Goal: Task Accomplishment & Management: Complete application form

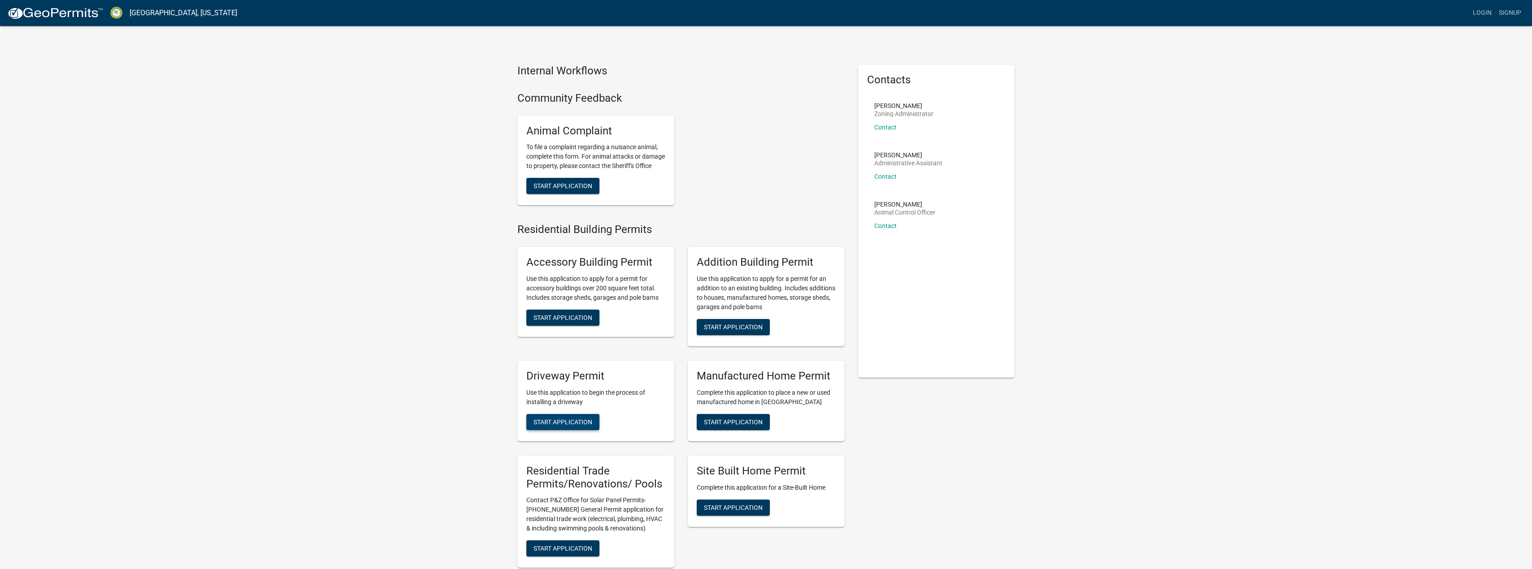
click at [569, 427] on button "Start Application" at bounding box center [562, 422] width 73 height 16
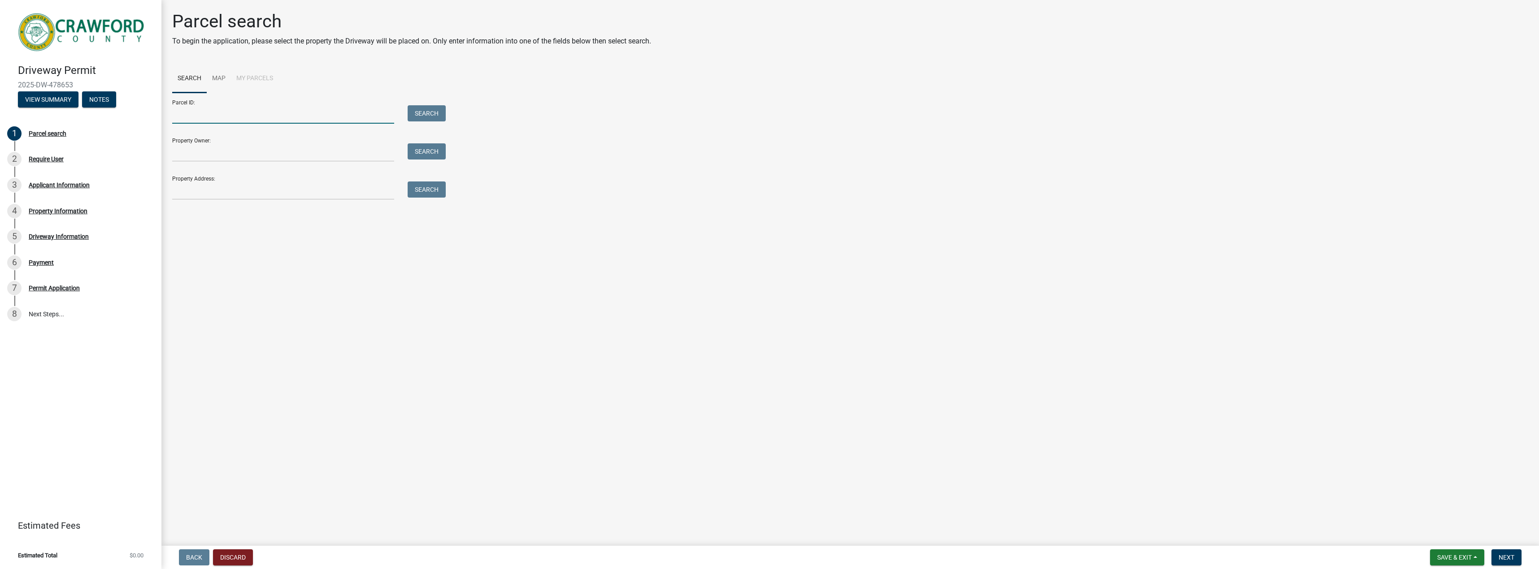
click at [236, 118] on input "Parcel ID:" at bounding box center [283, 114] width 222 height 18
type input "C016 073"
click at [430, 109] on button "Search" at bounding box center [427, 113] width 38 height 16
click at [188, 246] on label at bounding box center [188, 246] width 0 height 0
click at [188, 249] on 073 "radio" at bounding box center [191, 249] width 6 height 6
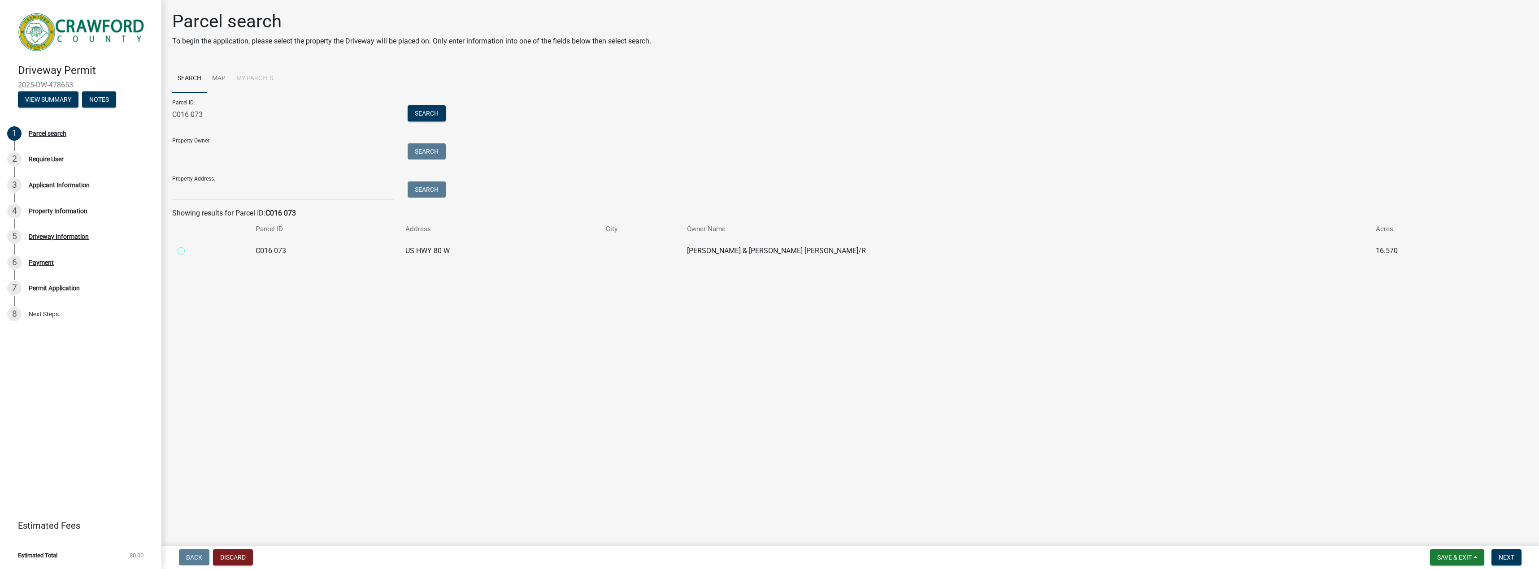
radio 073 "true"
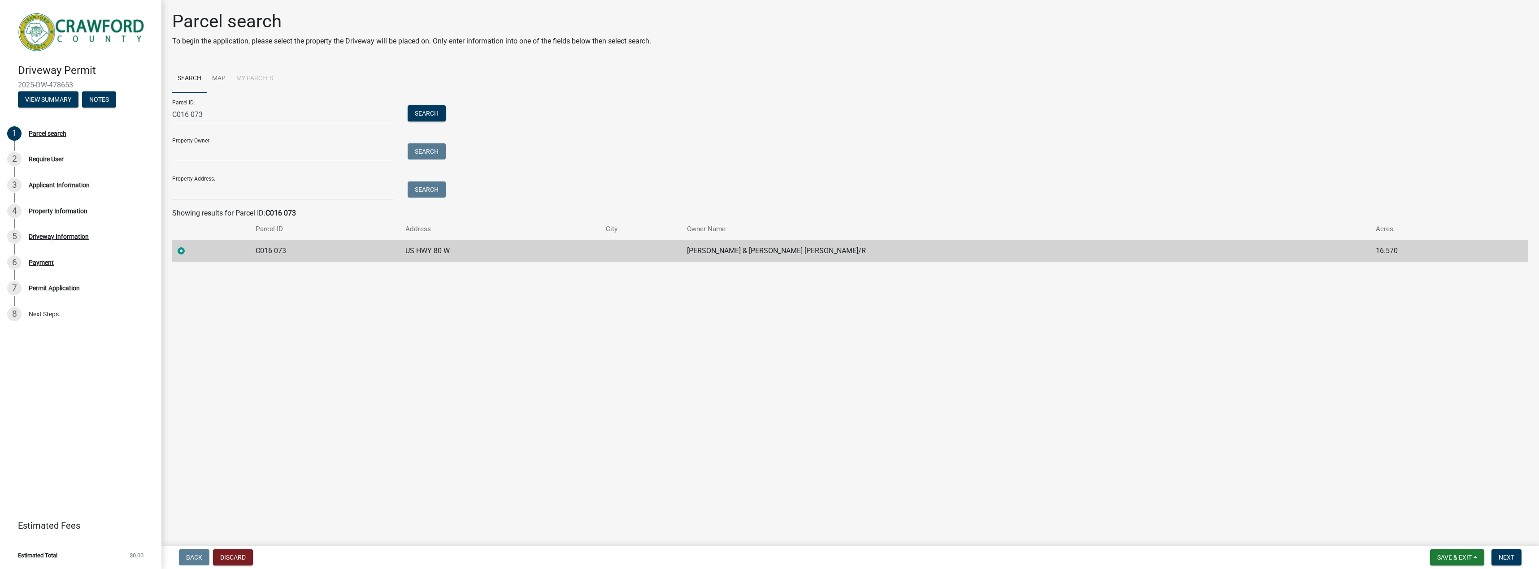
click at [682, 258] on td at bounding box center [641, 251] width 82 height 22
drag, startPoint x: 252, startPoint y: 141, endPoint x: 246, endPoint y: 141, distance: 5.8
click at [246, 141] on div "Property Owner: Search" at bounding box center [306, 146] width 269 height 31
click at [217, 153] on input "Property Owner:" at bounding box center [283, 152] width 222 height 18
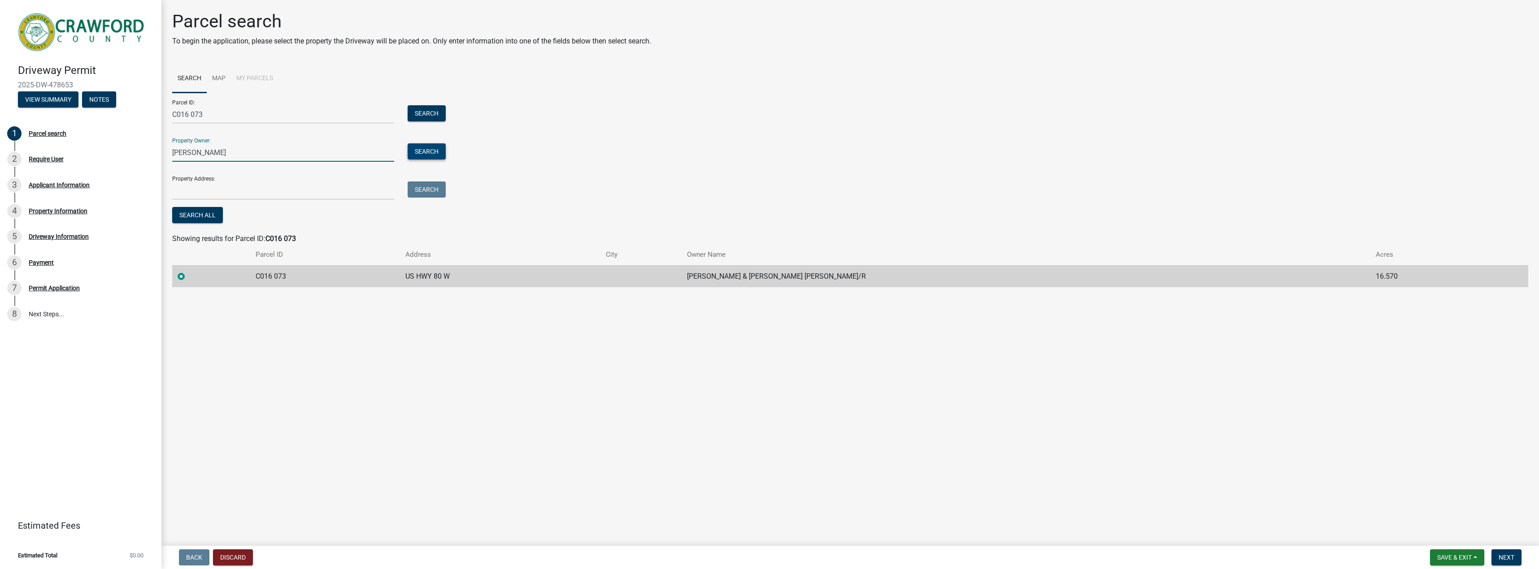
type input "Williams Ronald J"
click at [422, 155] on button "Search" at bounding box center [427, 151] width 38 height 16
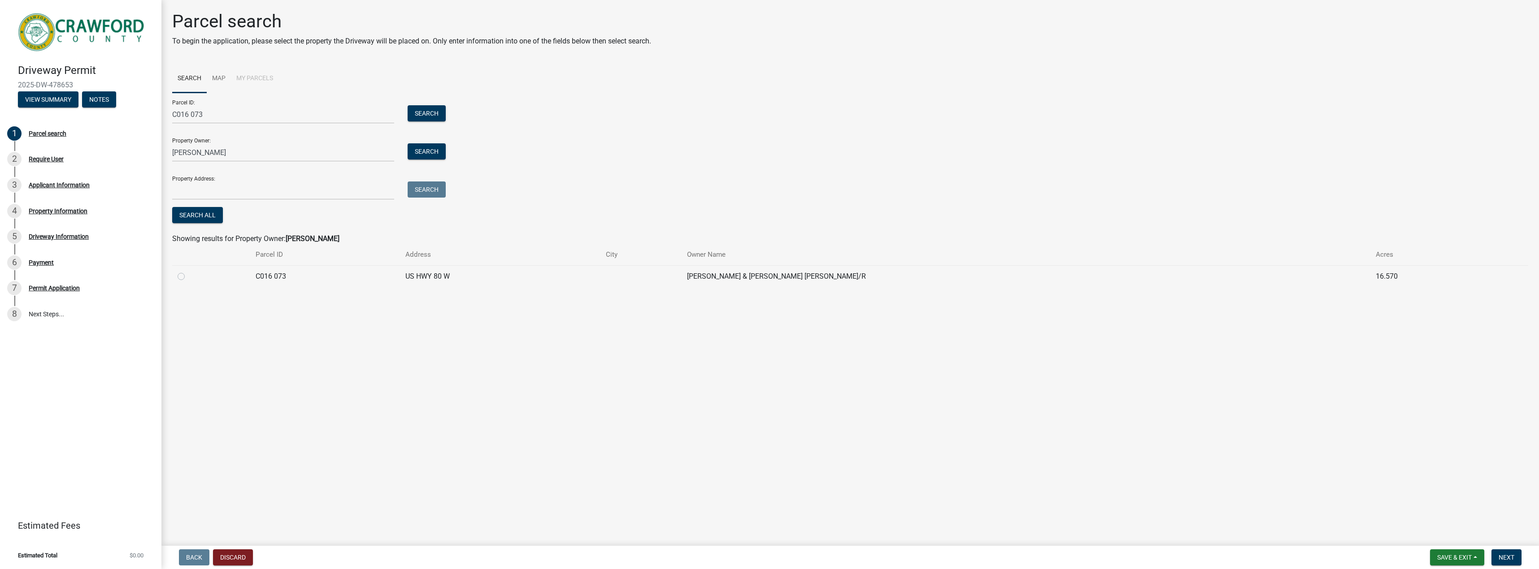
click at [188, 271] on label at bounding box center [188, 271] width 0 height 0
click at [188, 277] on 073 "radio" at bounding box center [191, 274] width 6 height 6
radio 073 "true"
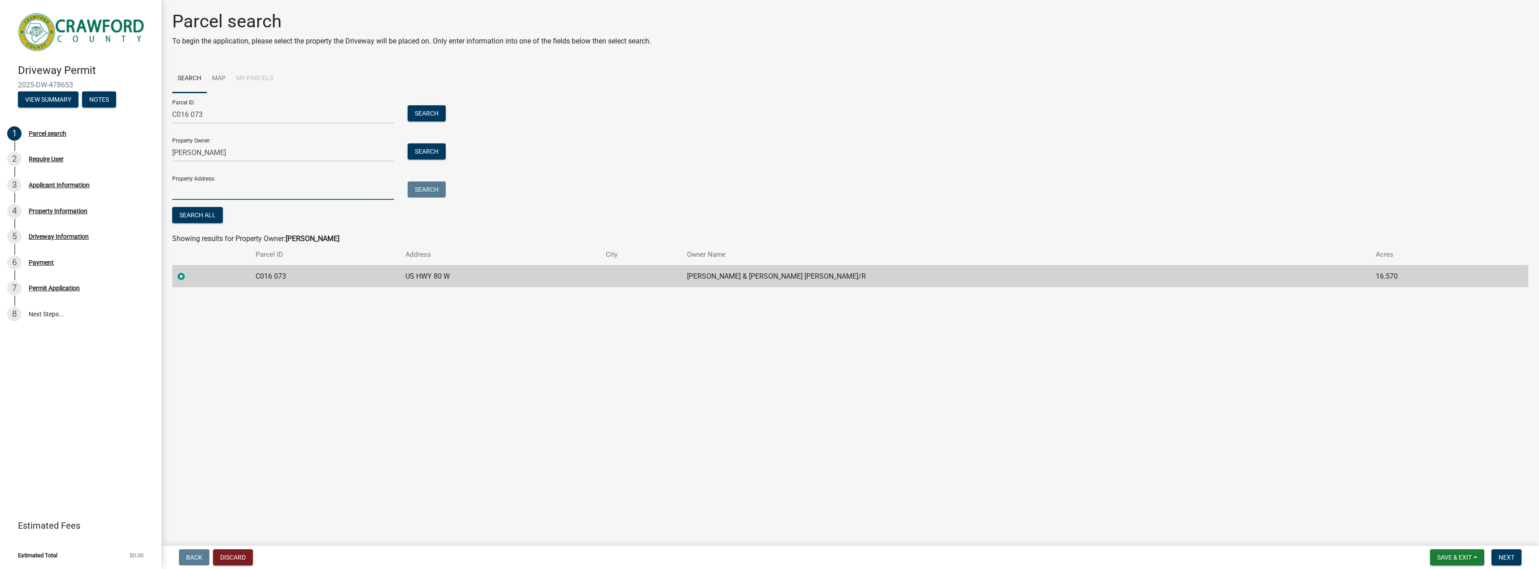
click at [234, 193] on input "Property Address:" at bounding box center [283, 191] width 222 height 18
click at [1512, 554] on span "Next" at bounding box center [1507, 557] width 16 height 7
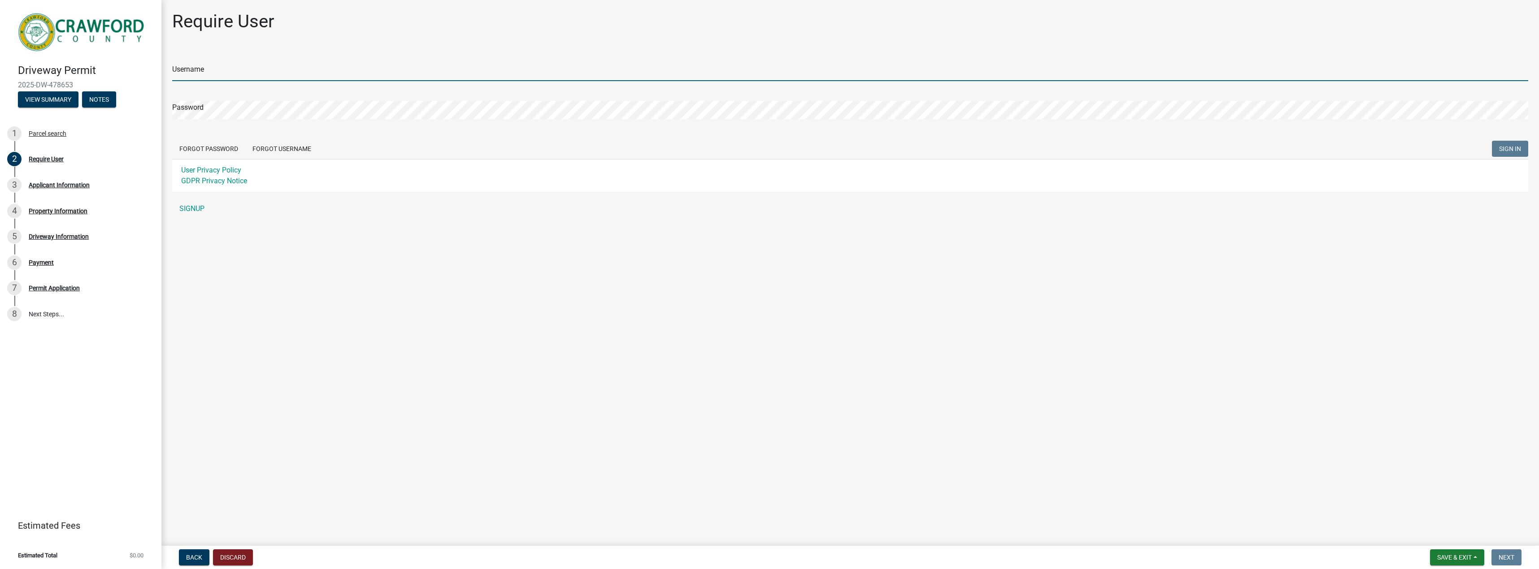
click at [247, 77] on input "Username" at bounding box center [850, 72] width 1356 height 18
click at [247, 76] on input "Username" at bounding box center [850, 72] width 1356 height 18
type input "williarj@cox.net"
click at [1494, 148] on button "SIGN IN" at bounding box center [1510, 149] width 36 height 16
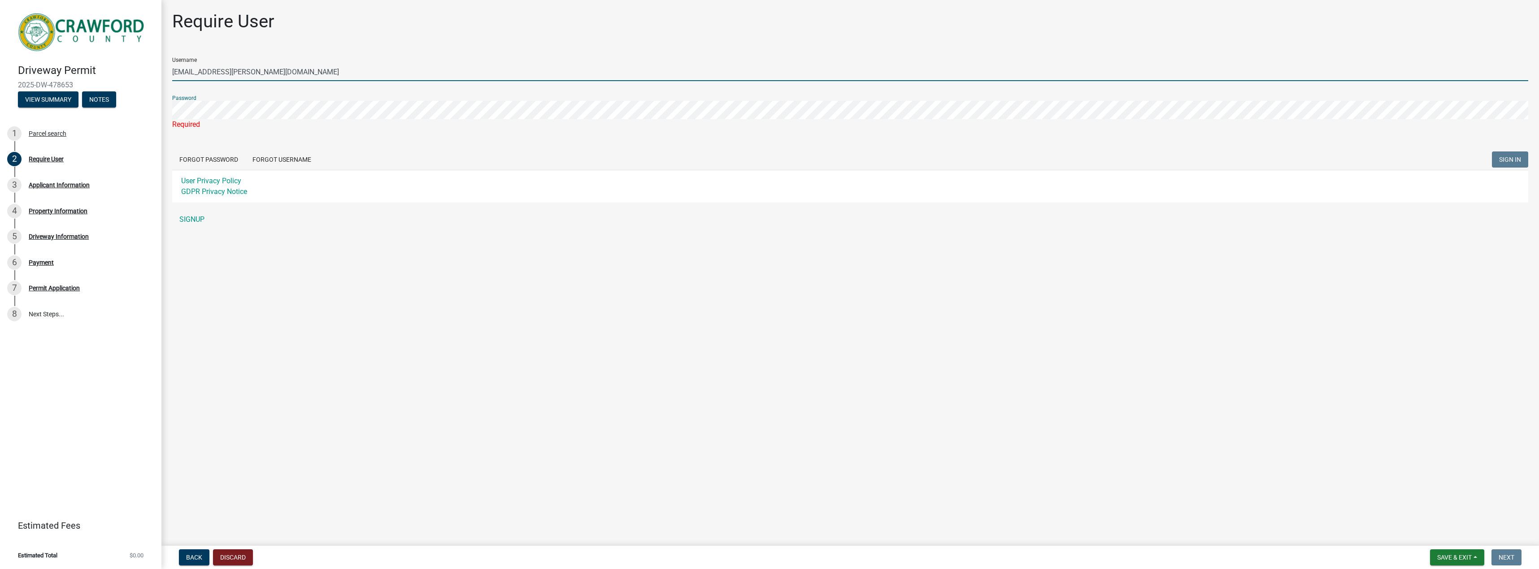
drag, startPoint x: 226, startPoint y: 70, endPoint x: 169, endPoint y: 69, distance: 56.5
click at [169, 69] on div "Require User Username williarj@cox.net Password Required Forgot Password Forgot…" at bounding box center [849, 124] width 1369 height 226
click at [39, 133] on div "Parcel search" at bounding box center [48, 133] width 38 height 6
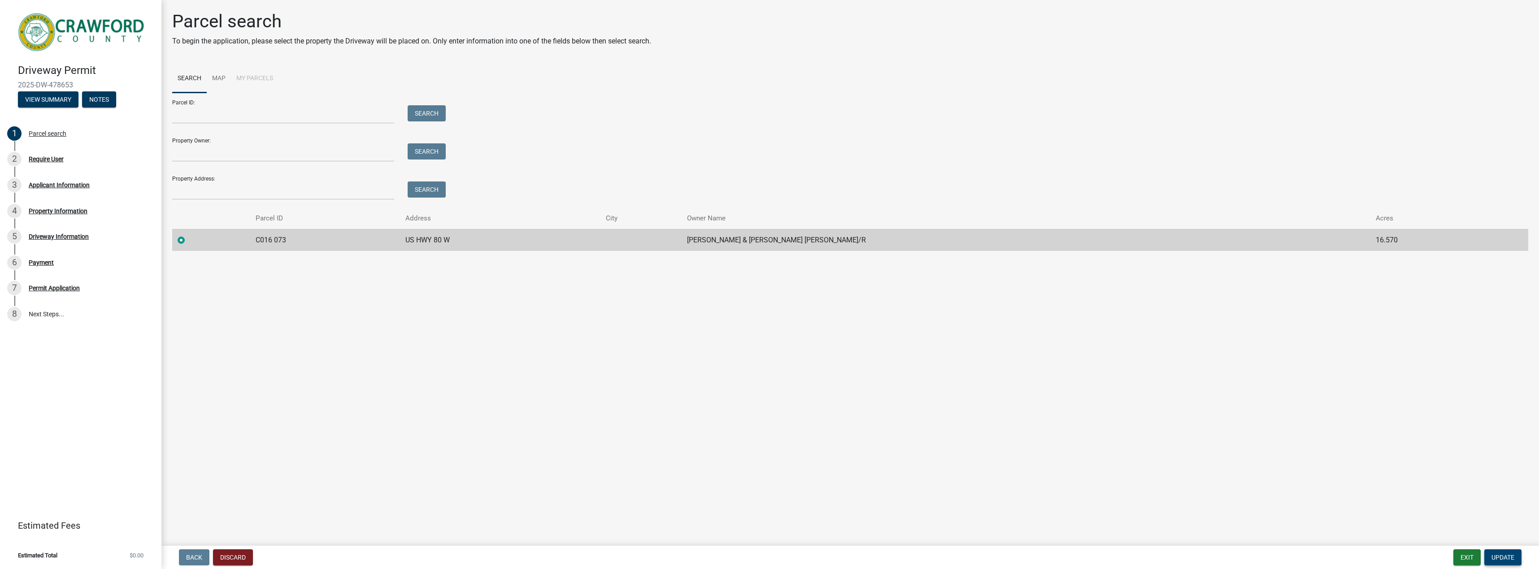
click at [1513, 558] on span "Update" at bounding box center [1502, 557] width 23 height 7
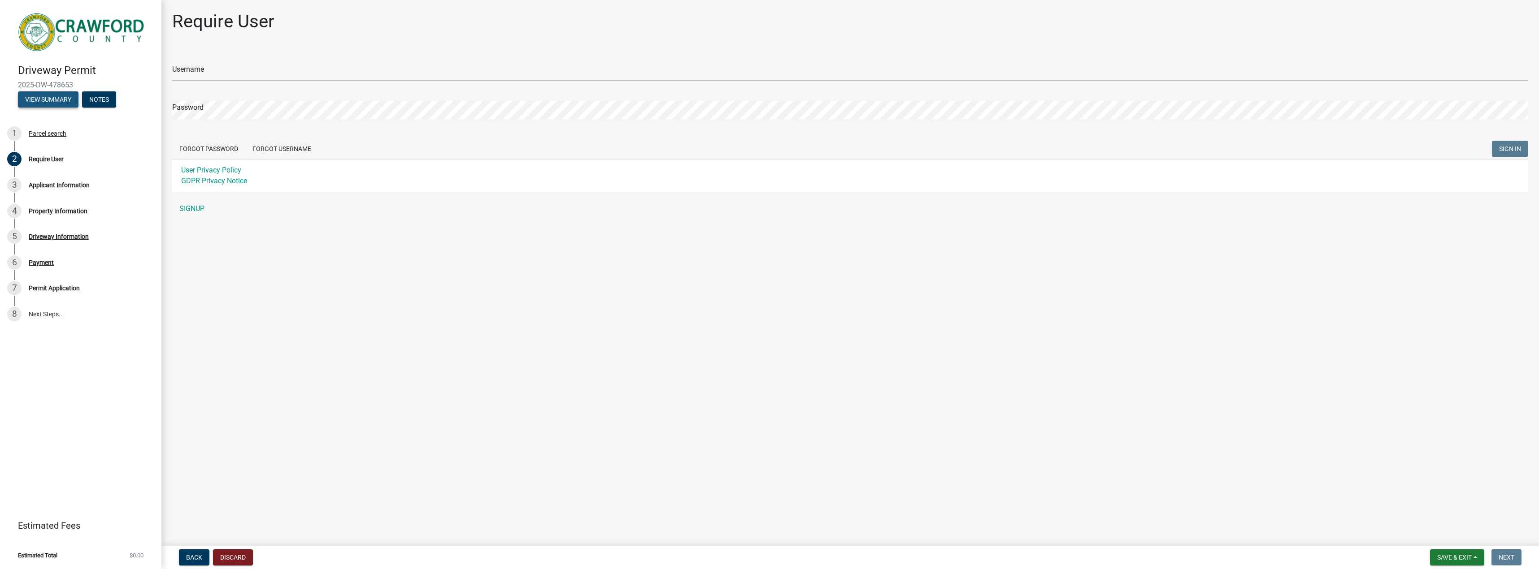
click at [61, 99] on button "View Summary" at bounding box center [48, 99] width 61 height 16
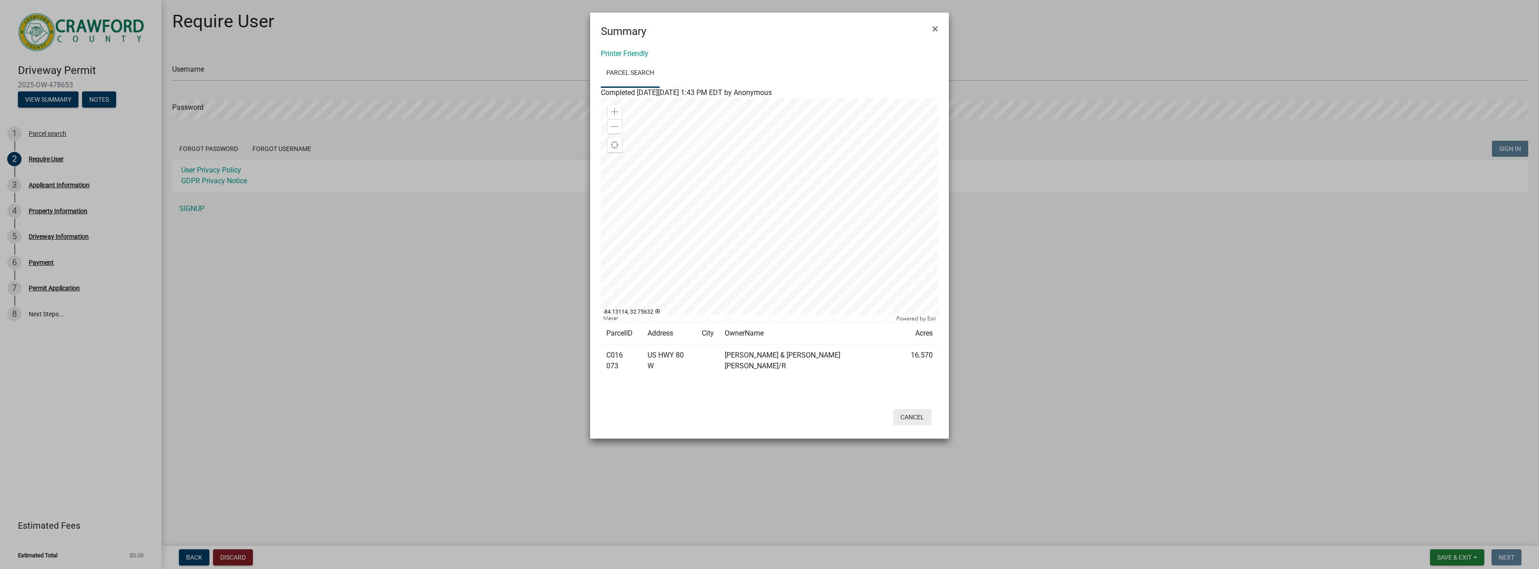
click at [909, 409] on button "Cancel" at bounding box center [912, 417] width 38 height 16
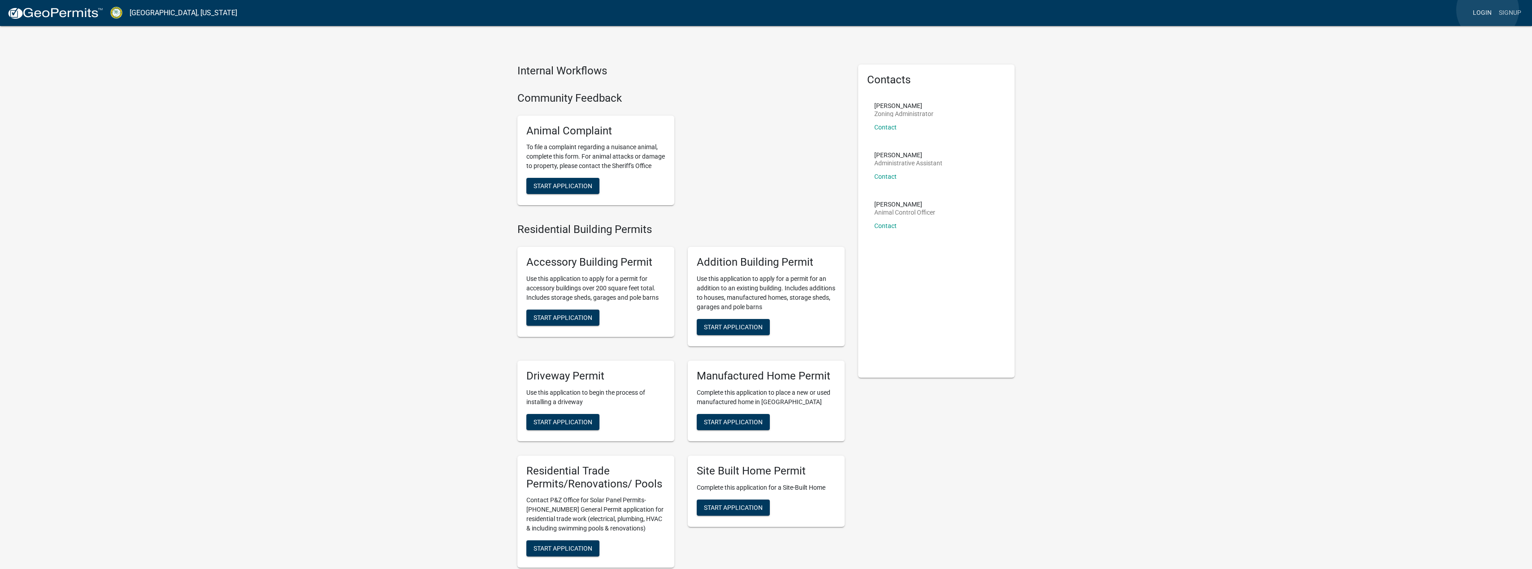
click at [1488, 10] on link "Login" at bounding box center [1482, 12] width 26 height 17
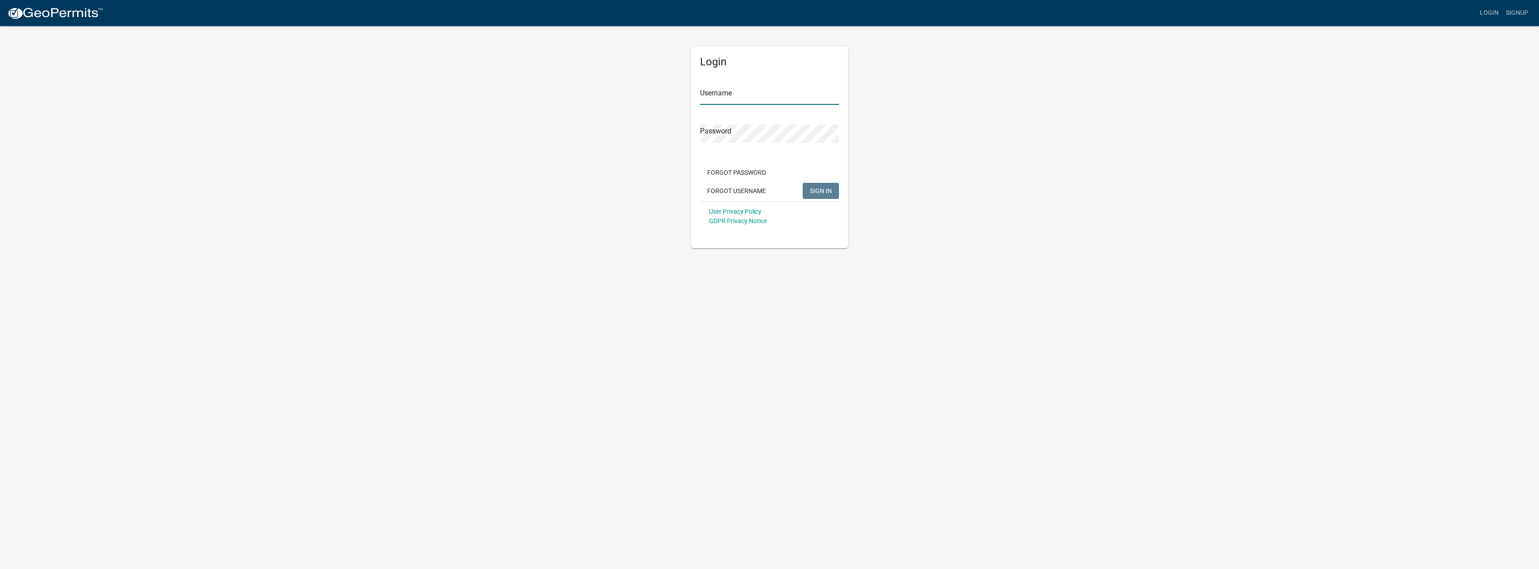
click at [730, 96] on input "Username" at bounding box center [769, 96] width 139 height 18
click at [730, 97] on input "Username" at bounding box center [769, 96] width 139 height 18
type input "williarj@cox.net"
click at [830, 184] on button "SIGN IN" at bounding box center [821, 191] width 36 height 16
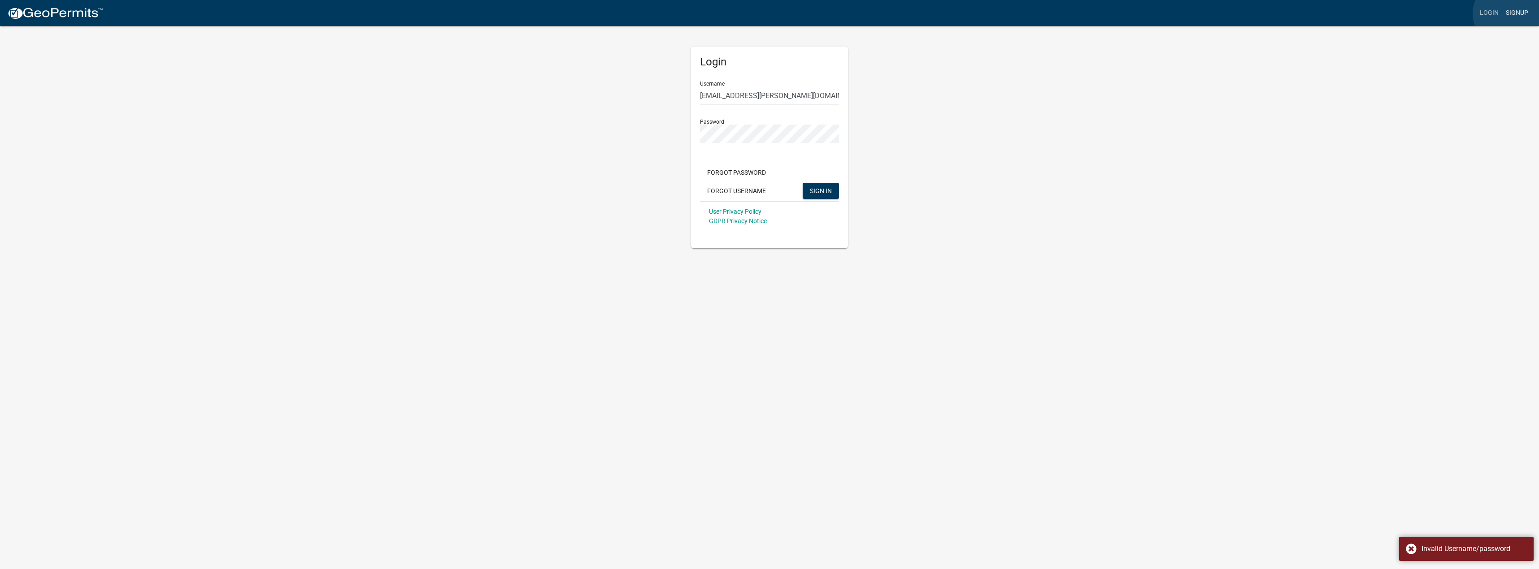
click at [1509, 13] on link "Signup" at bounding box center [1517, 12] width 30 height 17
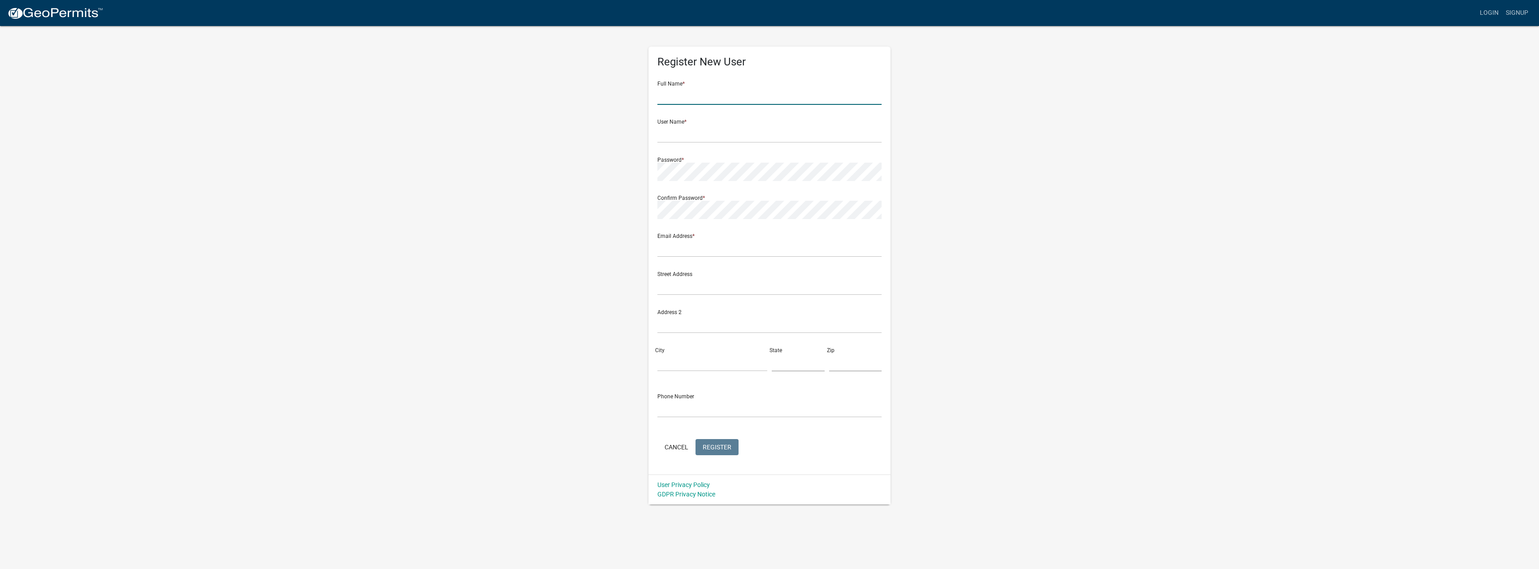
click at [683, 93] on input "text" at bounding box center [769, 96] width 224 height 18
type input "Ronald J Williams"
click at [689, 133] on input "text" at bounding box center [769, 134] width 224 height 18
type input "williarj"
click at [689, 248] on input "text" at bounding box center [769, 248] width 224 height 18
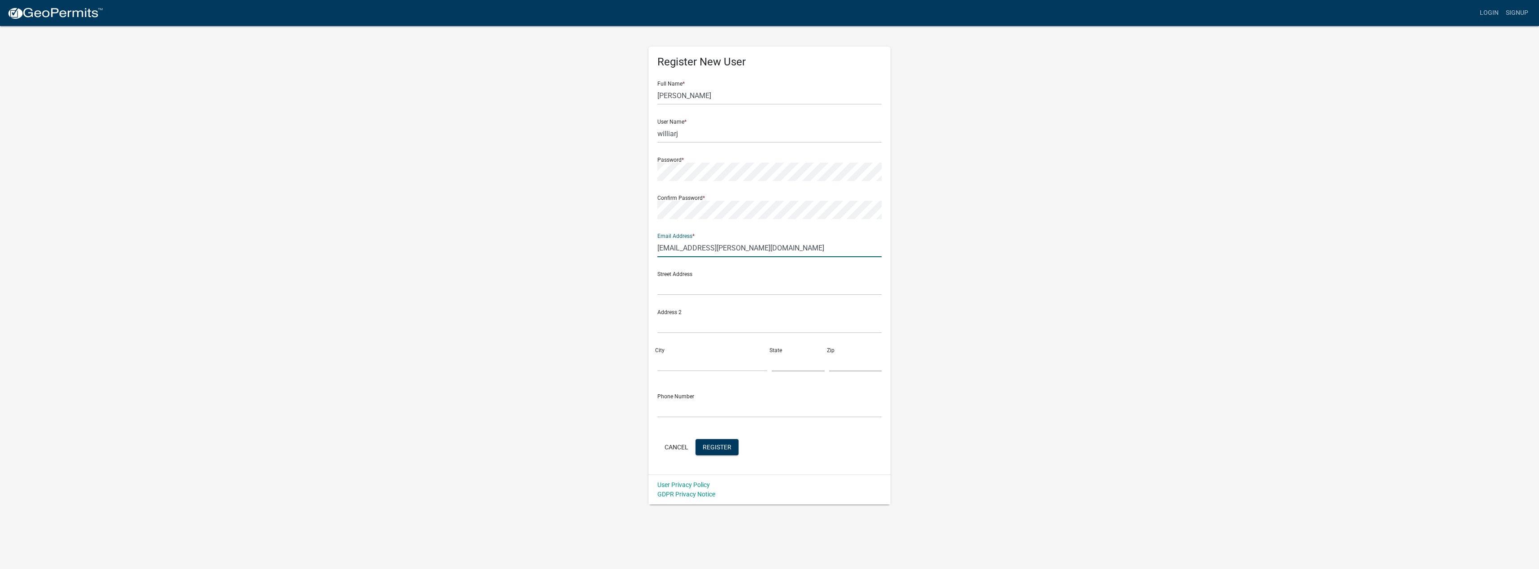
type input "williarj@cox.net"
click at [700, 286] on input "text" at bounding box center [769, 286] width 224 height 18
type input "115 [GEOGRAPHIC_DATA]"
click at [670, 357] on input "City" at bounding box center [712, 362] width 110 height 18
type input "BonaireGA"
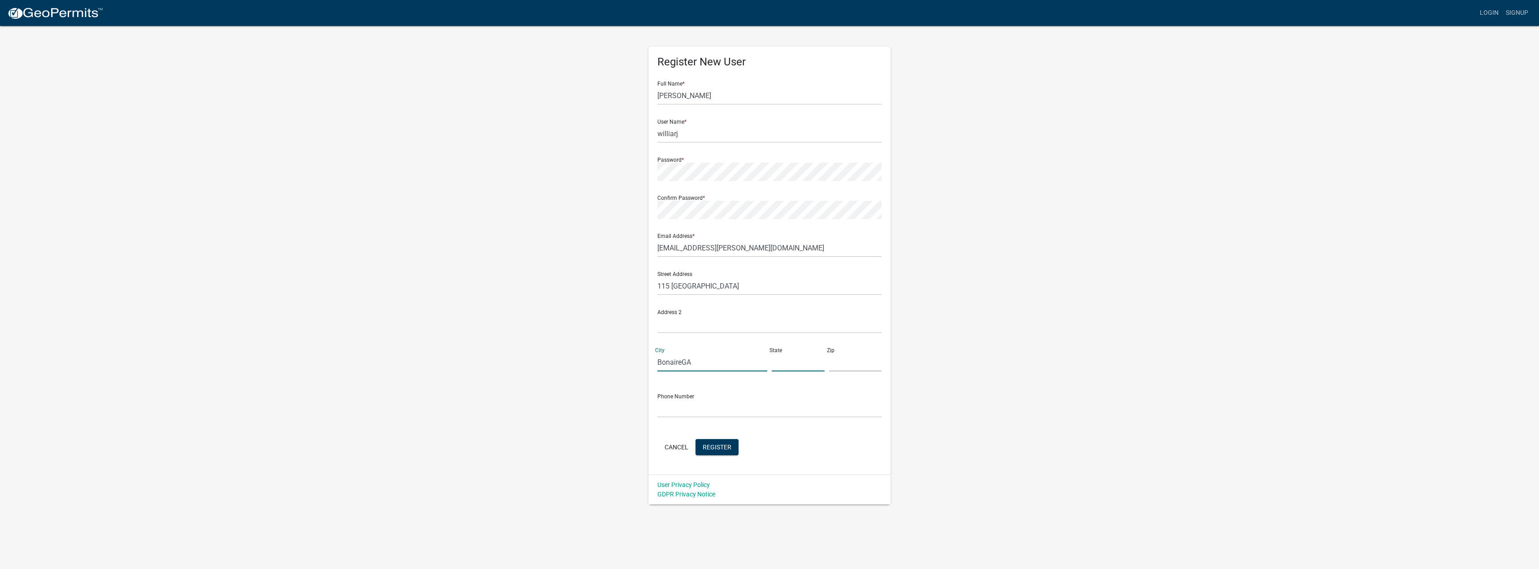
click at [804, 361] on input "text" at bounding box center [798, 362] width 53 height 18
click at [791, 365] on input "text" at bounding box center [798, 362] width 53 height 18
type input "GA"
click at [840, 365] on input "text" at bounding box center [855, 362] width 53 height 18
type input "31005"
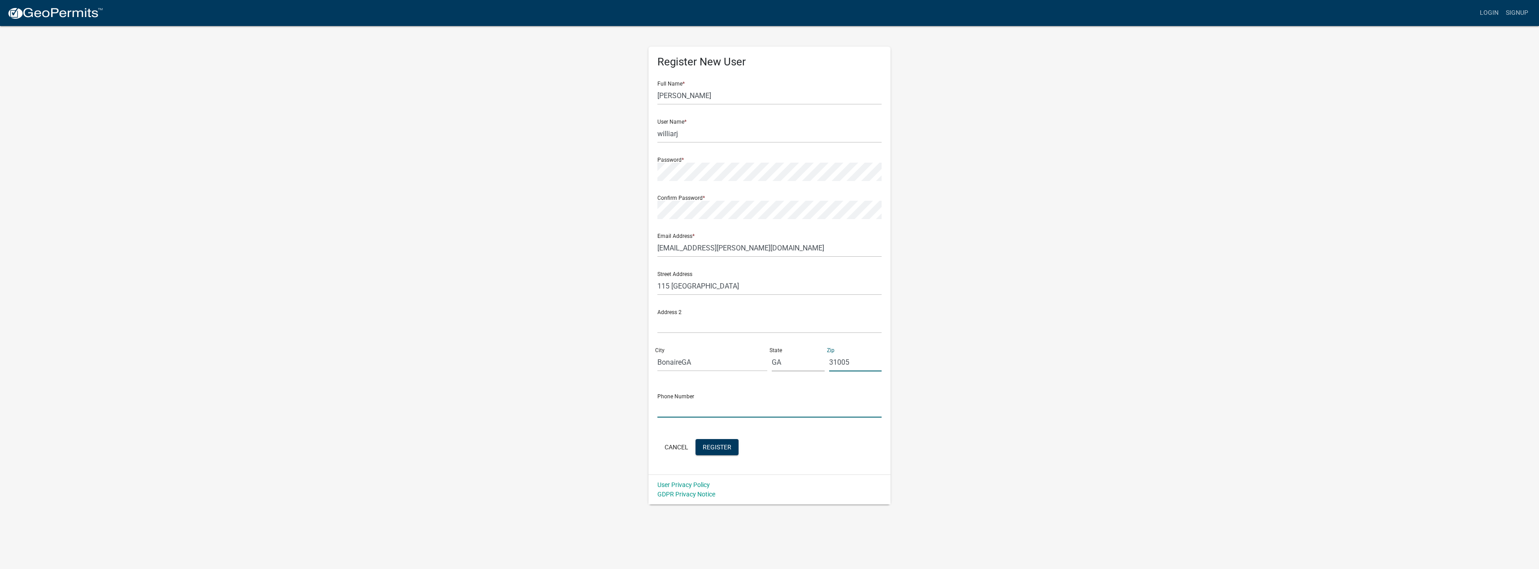
click at [704, 408] on input "text" at bounding box center [769, 409] width 224 height 18
type input "[PHONE_NUMBER]"
click at [713, 444] on span "Register" at bounding box center [717, 446] width 29 height 7
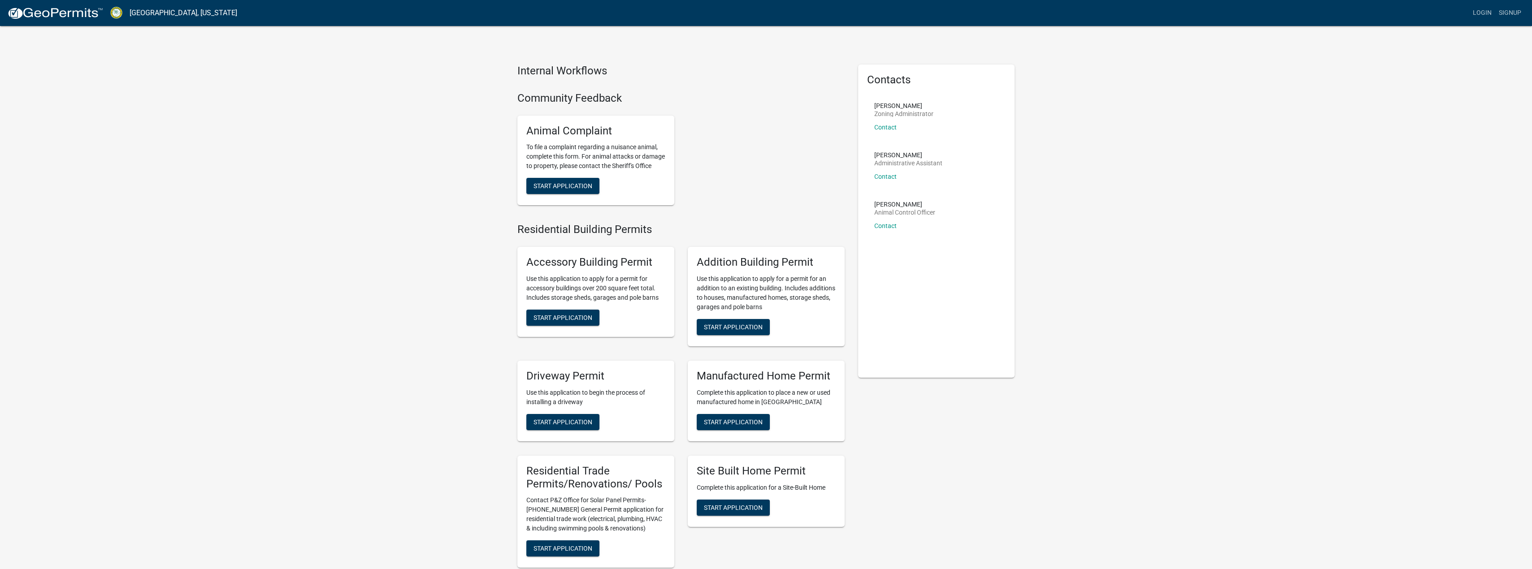
scroll to position [90, 0]
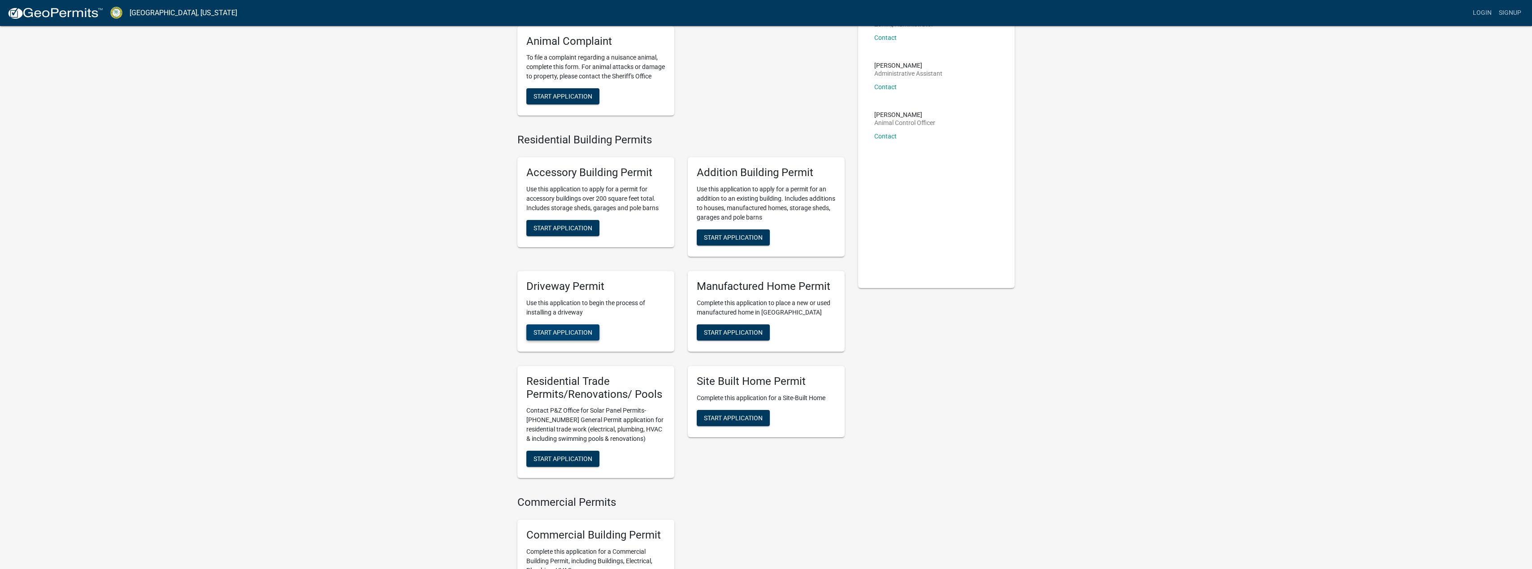
click at [577, 336] on span "Start Application" at bounding box center [563, 332] width 59 height 7
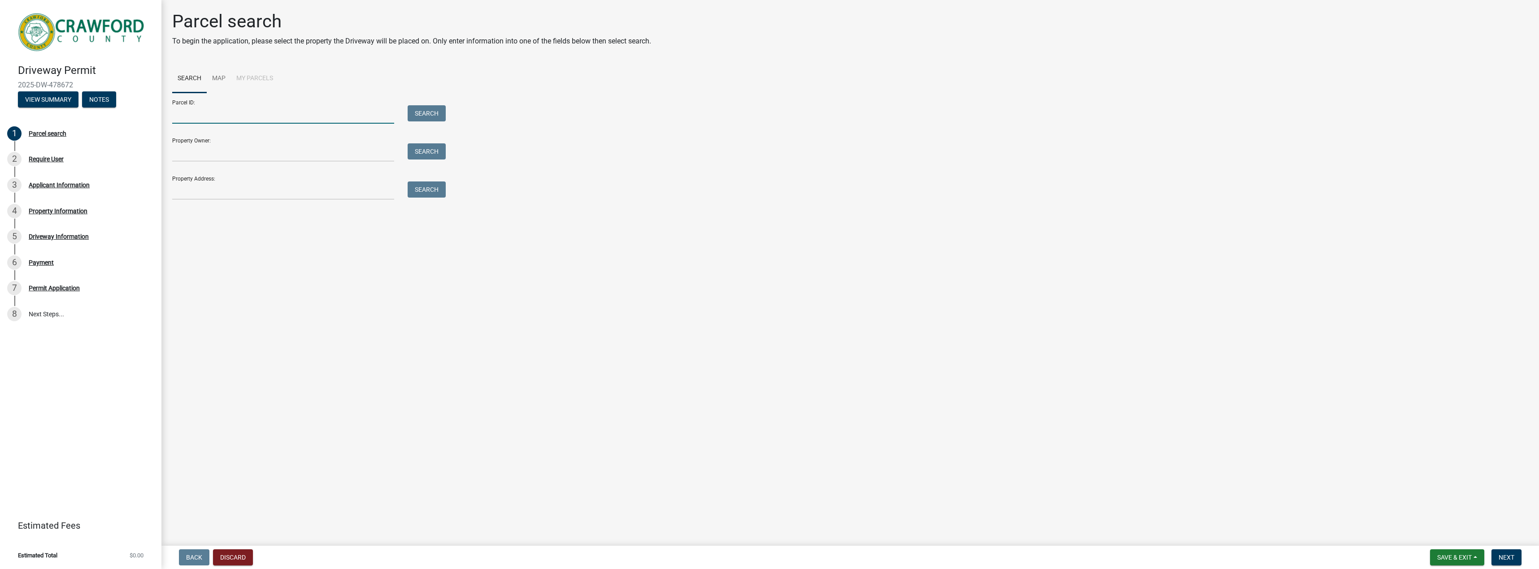
click at [217, 112] on input "Parcel ID:" at bounding box center [283, 114] width 222 height 18
type input "C016 073"
click at [421, 112] on button "Search" at bounding box center [427, 113] width 38 height 16
click at [188, 246] on label at bounding box center [188, 246] width 0 height 0
click at [188, 250] on 073 "radio" at bounding box center [191, 249] width 6 height 6
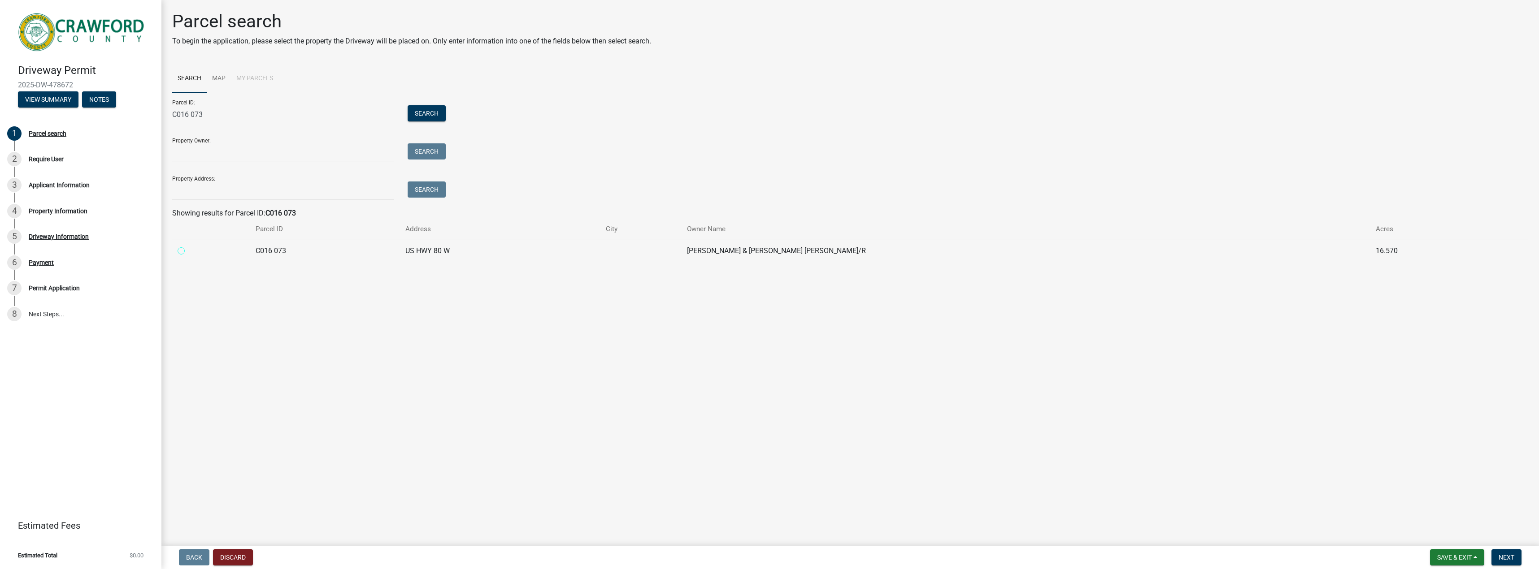
radio 073 "true"
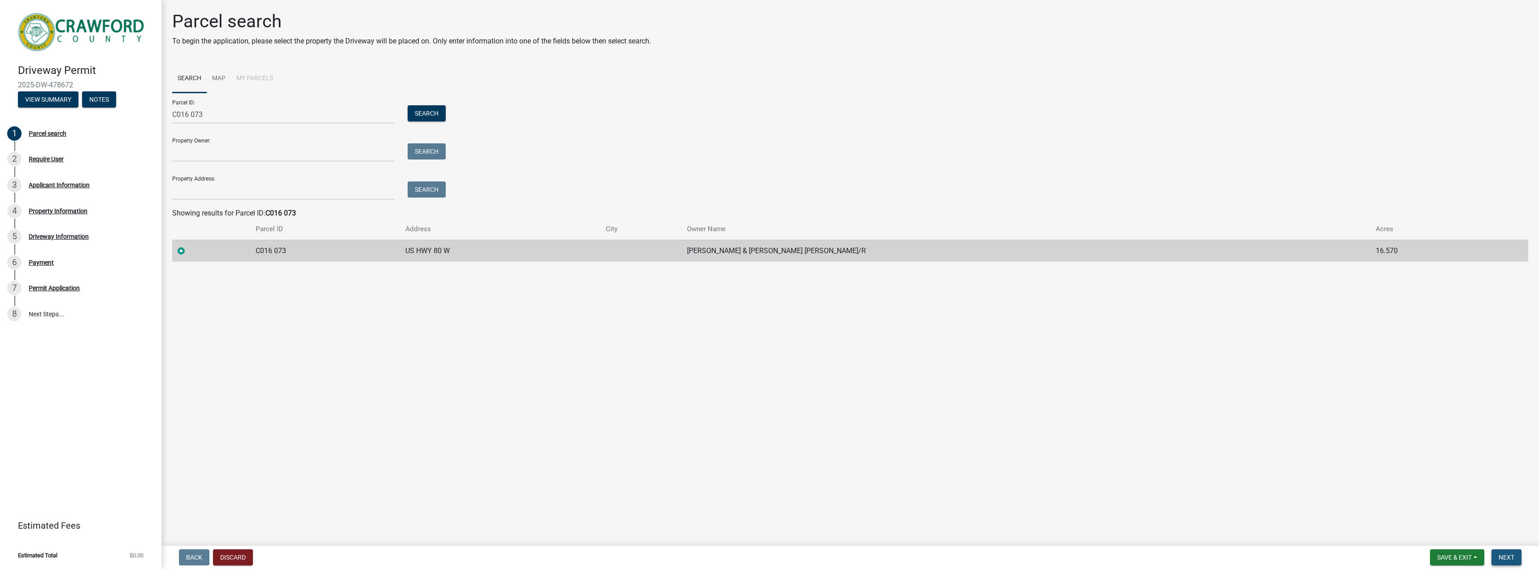
click at [1512, 552] on button "Next" at bounding box center [1506, 558] width 30 height 16
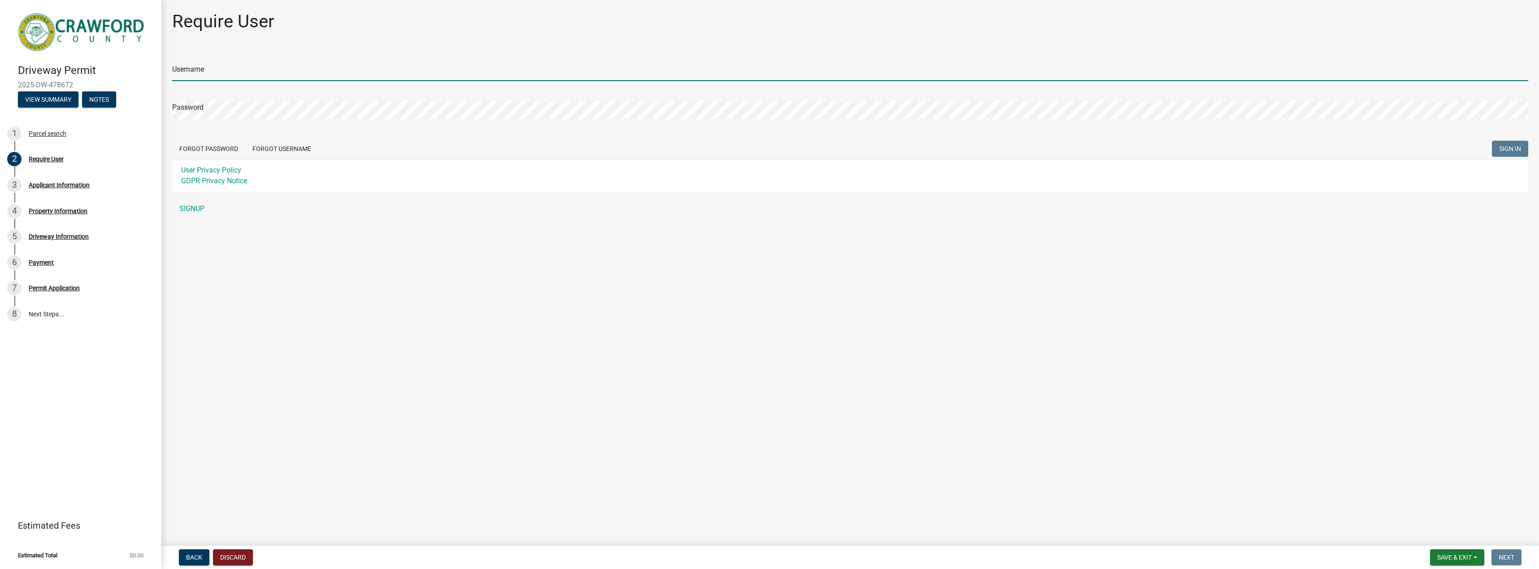
click at [342, 74] on input "Username" at bounding box center [850, 72] width 1356 height 18
type input "williarj"
click at [1503, 143] on button "SIGN IN" at bounding box center [1510, 149] width 36 height 16
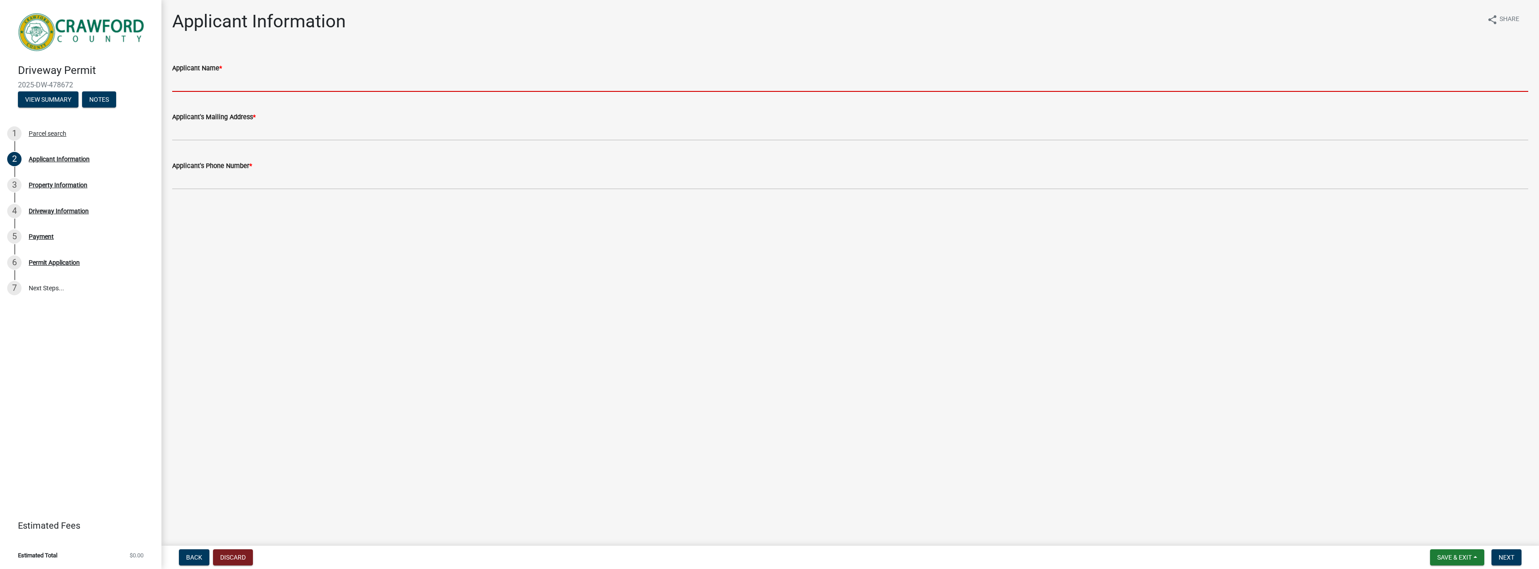
click at [187, 83] on input "Applicant Name *" at bounding box center [850, 83] width 1356 height 18
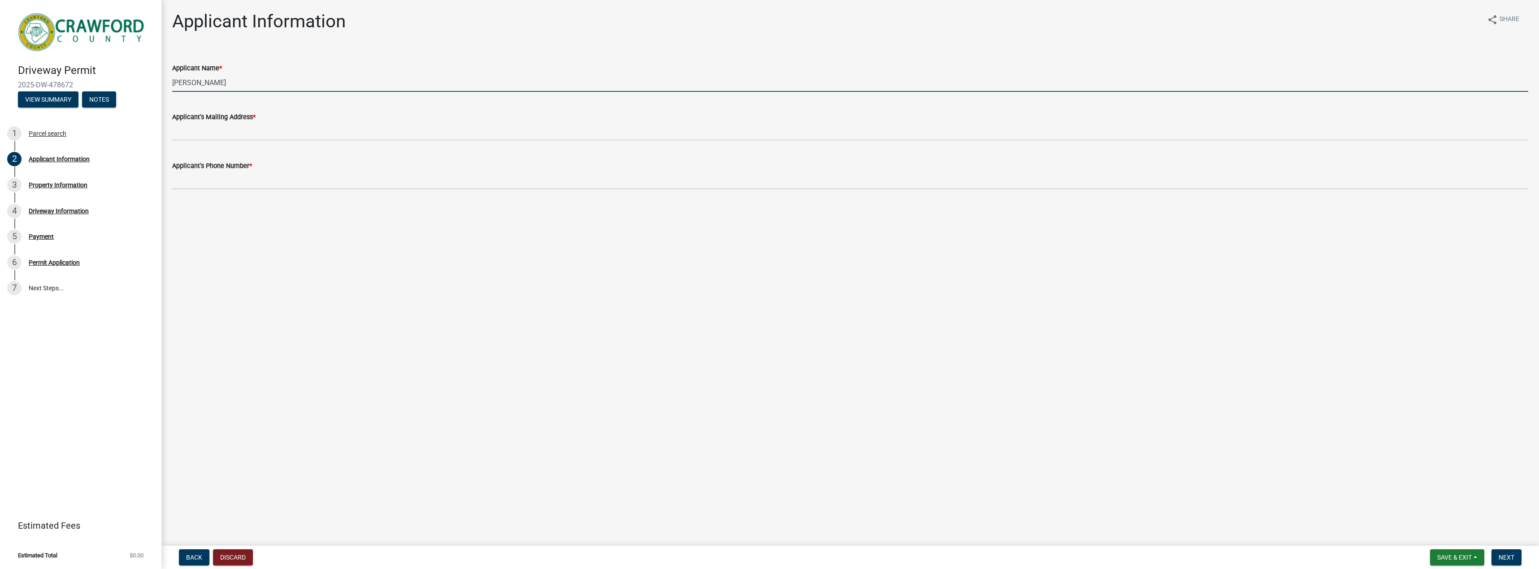
type input "[PERSON_NAME]"
click at [218, 127] on input "Applicant's Mailing Address *" at bounding box center [850, 131] width 1356 height 18
type input "[STREET_ADDRESS]"
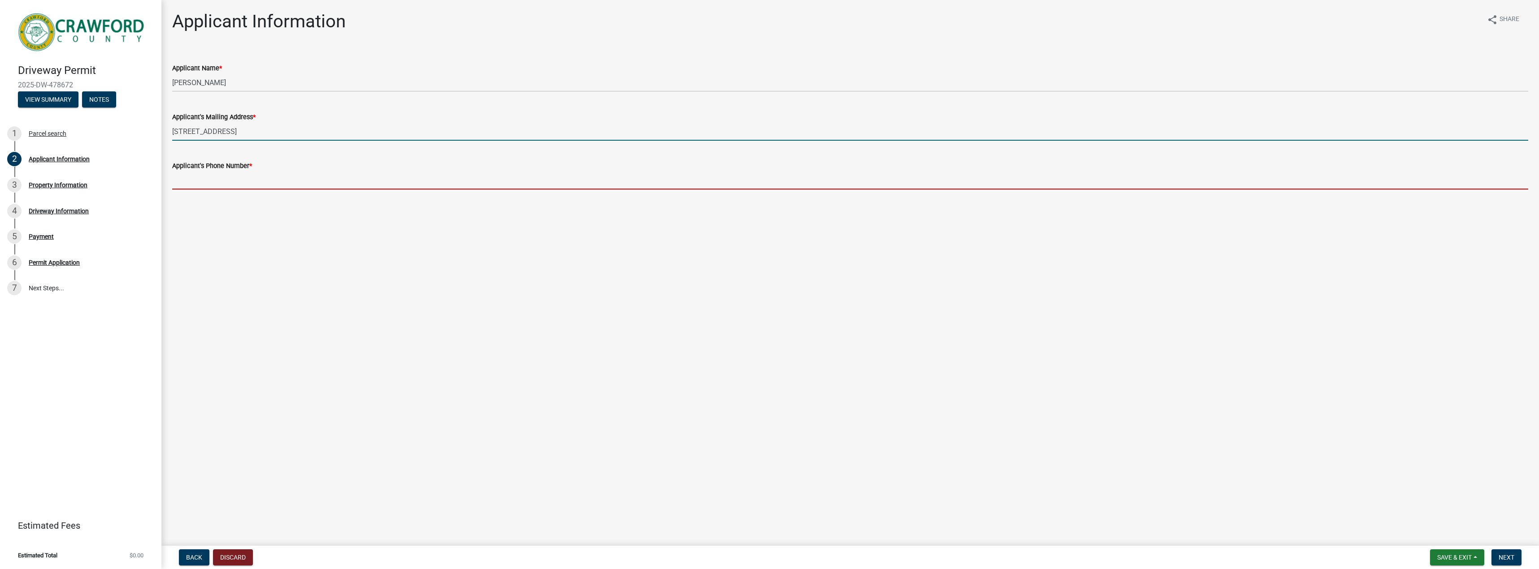
click at [251, 189] on input "Applicant's Phone Number *" at bounding box center [850, 180] width 1356 height 18
type input "[PHONE_NUMBER]"
click at [1514, 556] on span "Next" at bounding box center [1507, 557] width 16 height 7
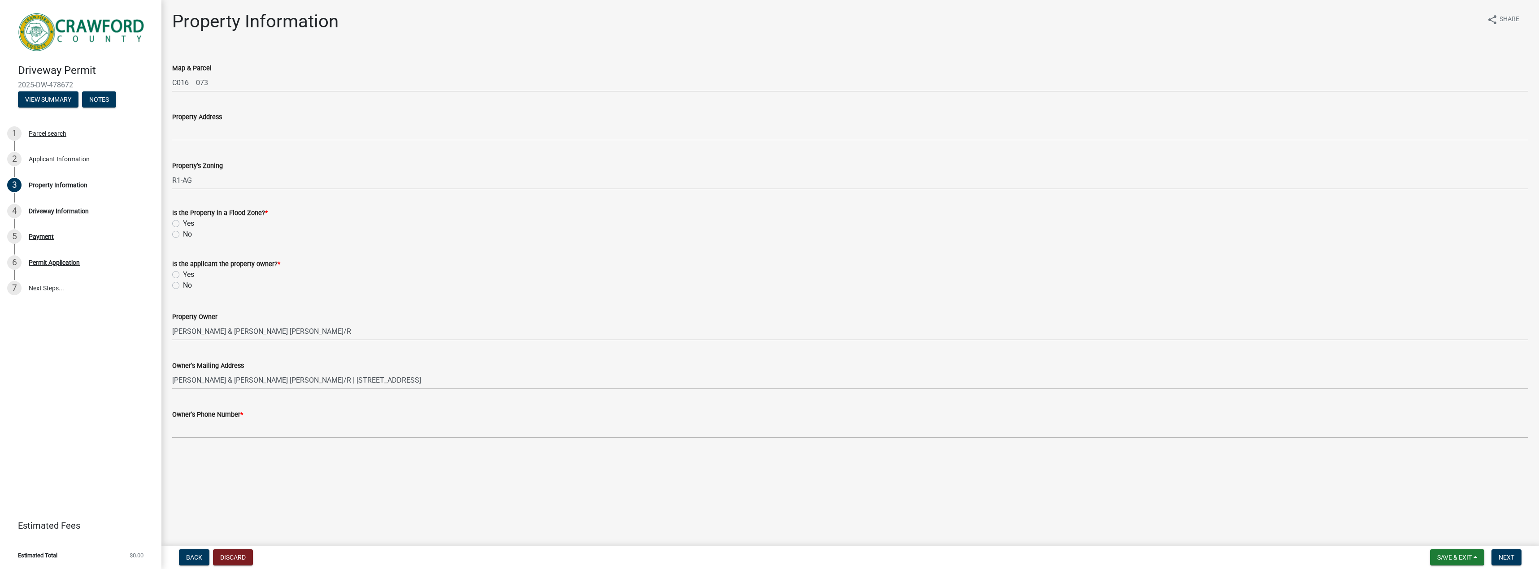
click at [183, 234] on label "No" at bounding box center [187, 234] width 9 height 11
click at [183, 234] on input "No" at bounding box center [186, 232] width 6 height 6
radio input "true"
click at [183, 274] on label "Yes" at bounding box center [188, 274] width 11 height 11
click at [183, 274] on input "Yes" at bounding box center [186, 272] width 6 height 6
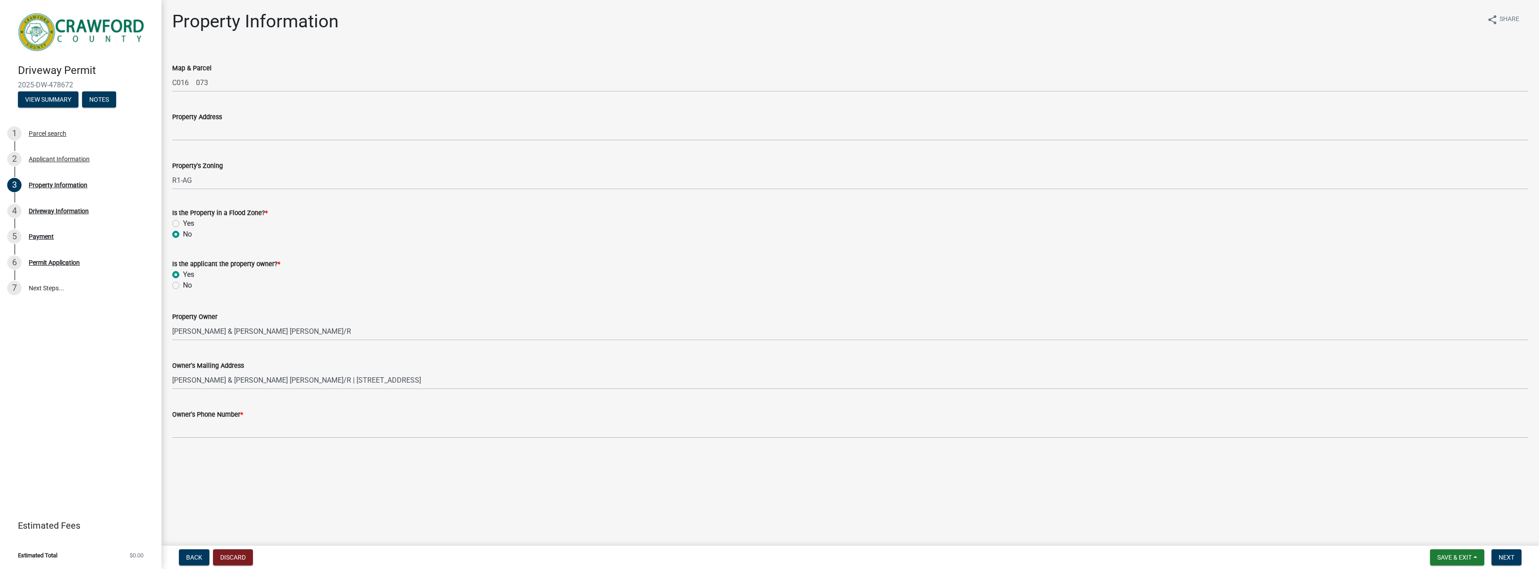
radio input "true"
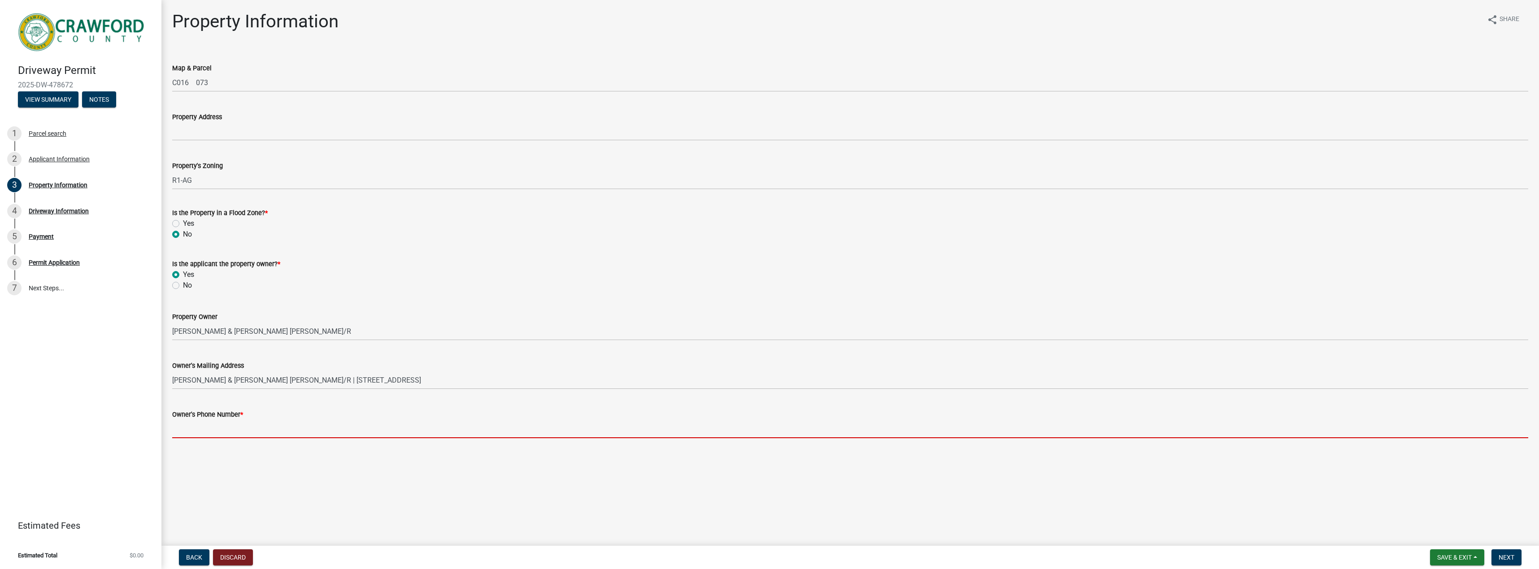
click at [253, 422] on input "Owner's Phone Number *" at bounding box center [850, 429] width 1356 height 18
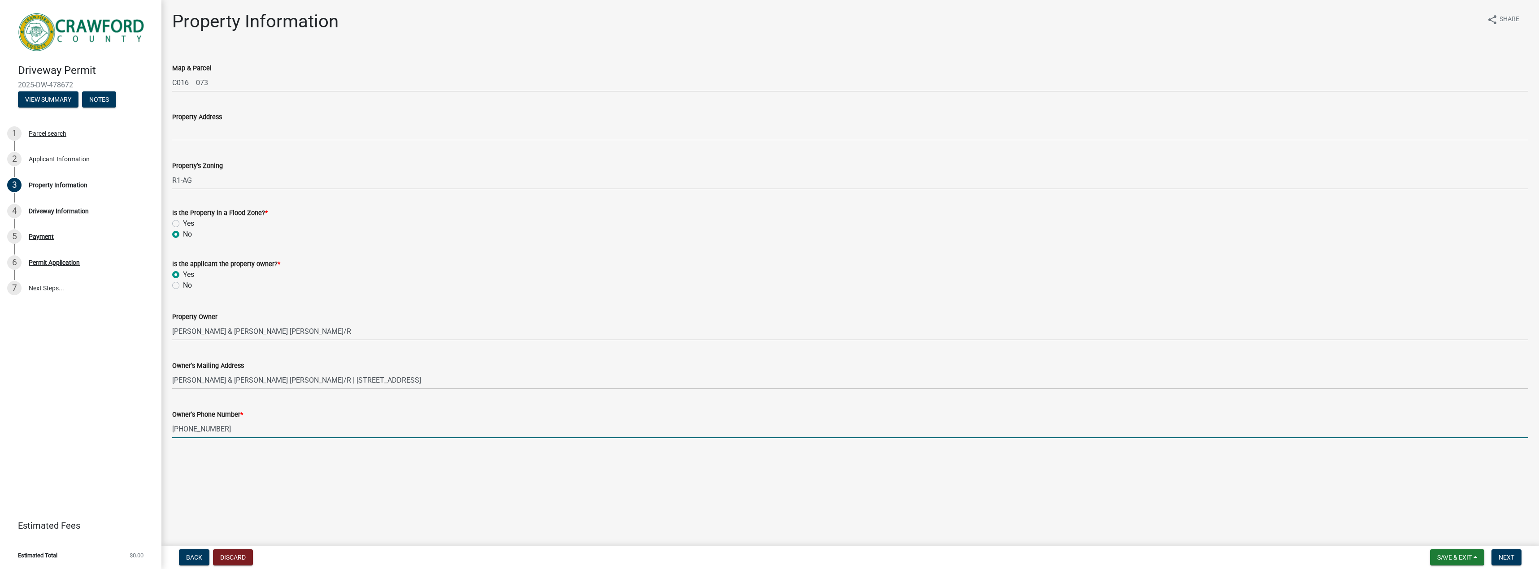
type input "[PHONE_NUMBER]"
click at [1513, 555] on span "Next" at bounding box center [1507, 557] width 16 height 7
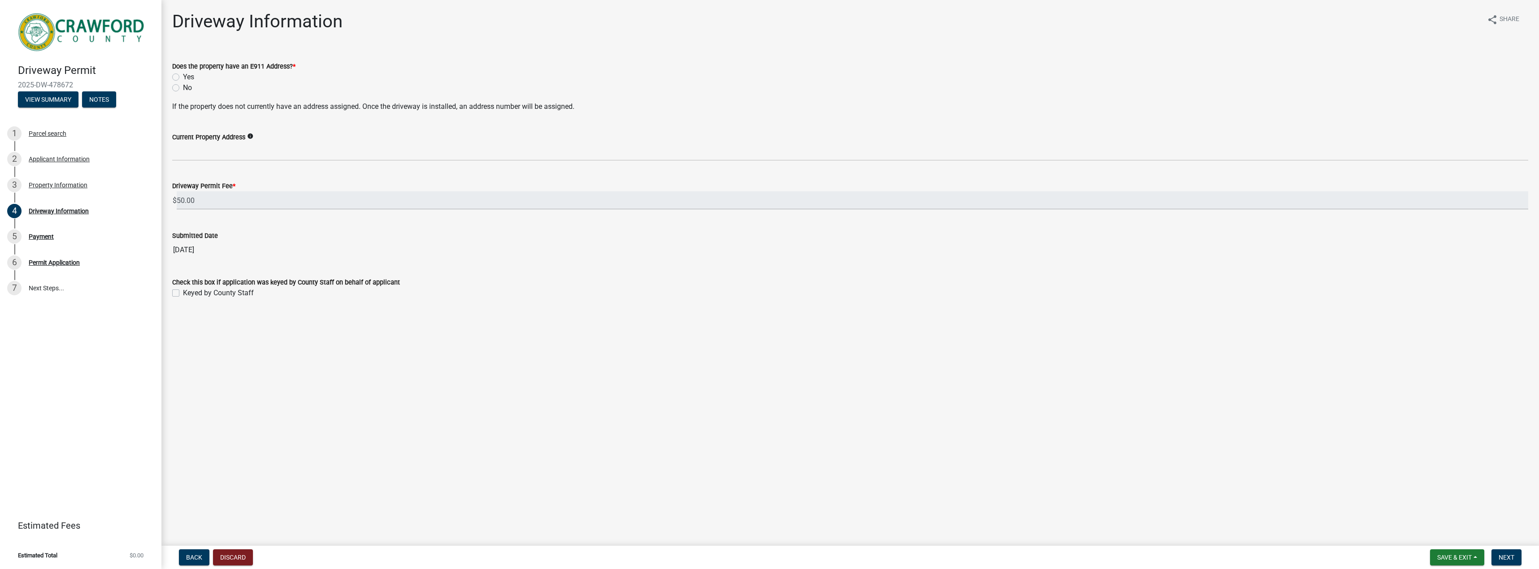
click at [183, 89] on label "No" at bounding box center [187, 88] width 9 height 11
click at [183, 88] on input "No" at bounding box center [186, 86] width 6 height 6
radio input "true"
click at [1513, 556] on span "Next" at bounding box center [1507, 557] width 16 height 7
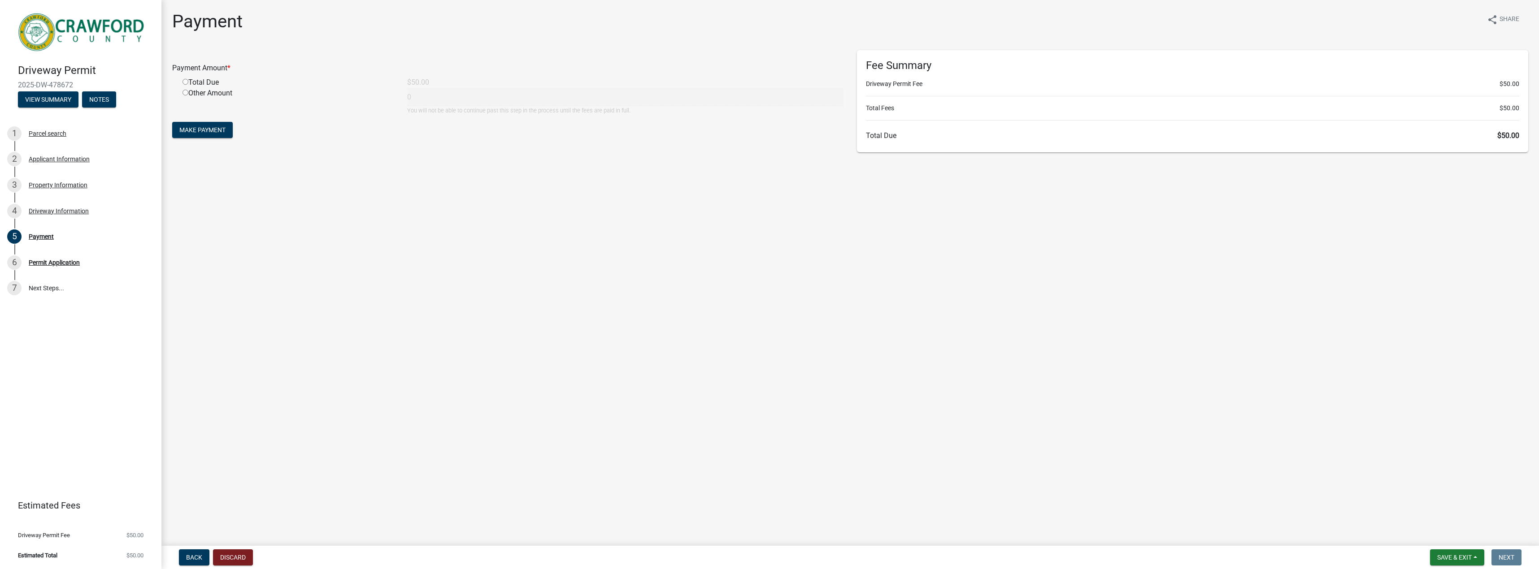
click at [185, 82] on input "radio" at bounding box center [185, 82] width 6 height 6
radio input "true"
type input "50"
click at [186, 128] on span "Make Payment" at bounding box center [202, 129] width 46 height 7
